Goal: Check status: Check status

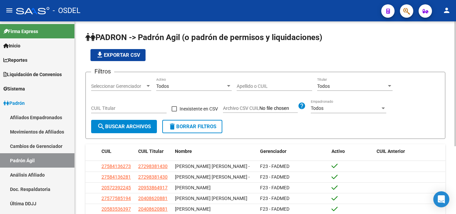
click at [269, 85] on input "Apellido o CUIL" at bounding box center [274, 87] width 75 height 6
paste input "27-18522452-5"
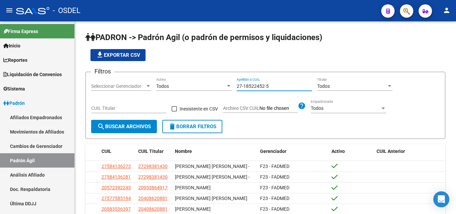
type input "27-18522452-5"
click at [403, 11] on button "button" at bounding box center [406, 10] width 13 height 13
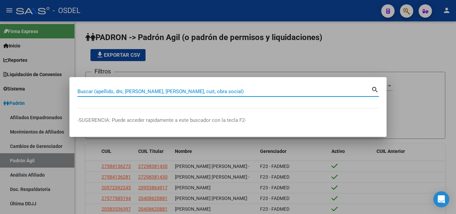
click at [175, 90] on input "Buscar (apellido, dni, [PERSON_NAME], [PERSON_NAME], cuit, obra social)" at bounding box center [225, 92] width 294 height 6
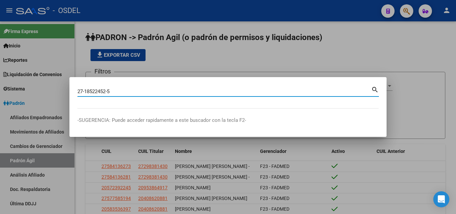
type input "27185224525"
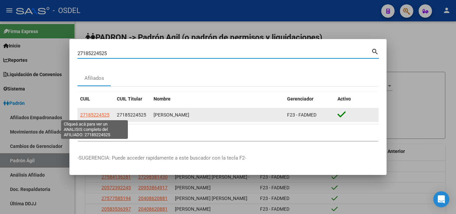
click at [100, 114] on span "27185224525" at bounding box center [94, 114] width 29 height 5
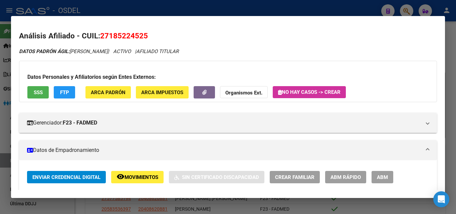
click at [36, 96] on button "SSS" at bounding box center [37, 92] width 21 height 12
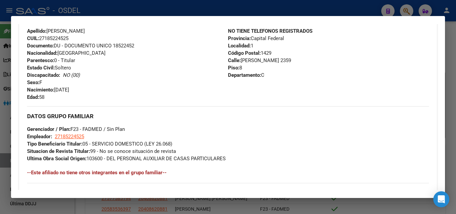
scroll to position [426, 0]
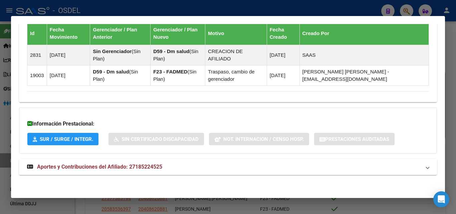
click at [59, 165] on span "Aportes y Contribuciones del Afiliado: 27185224525" at bounding box center [99, 167] width 125 height 6
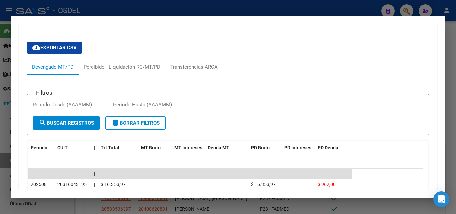
scroll to position [581, 0]
